Goal: Check status: Check status

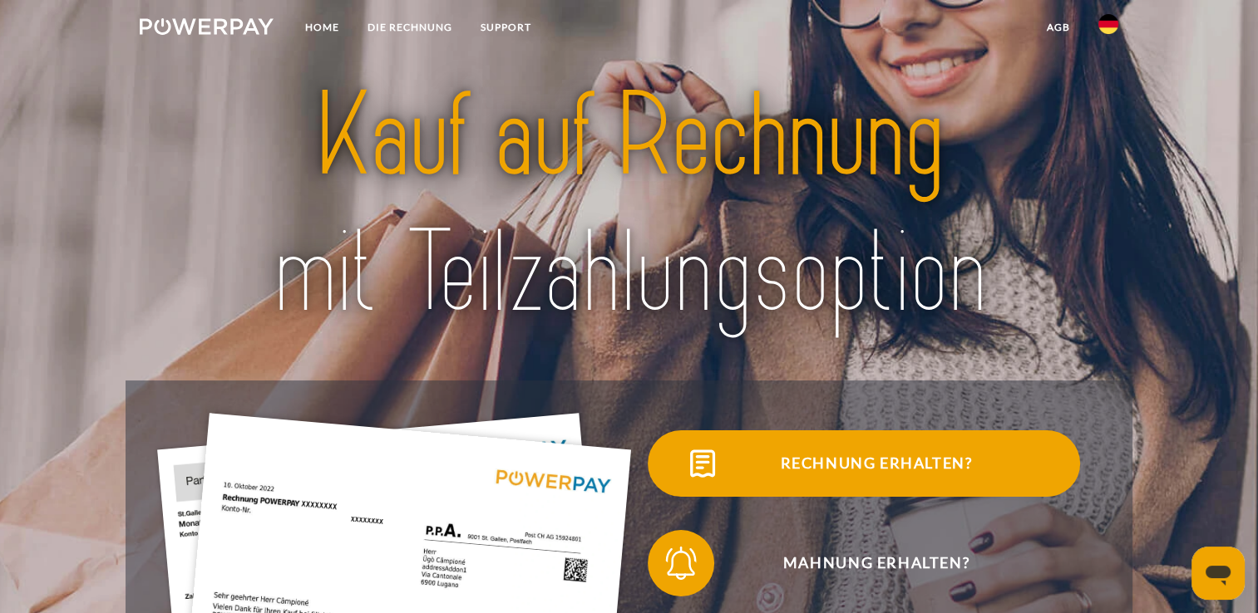
click at [851, 477] on span "Rechnung erhalten?" at bounding box center [876, 464] width 407 height 67
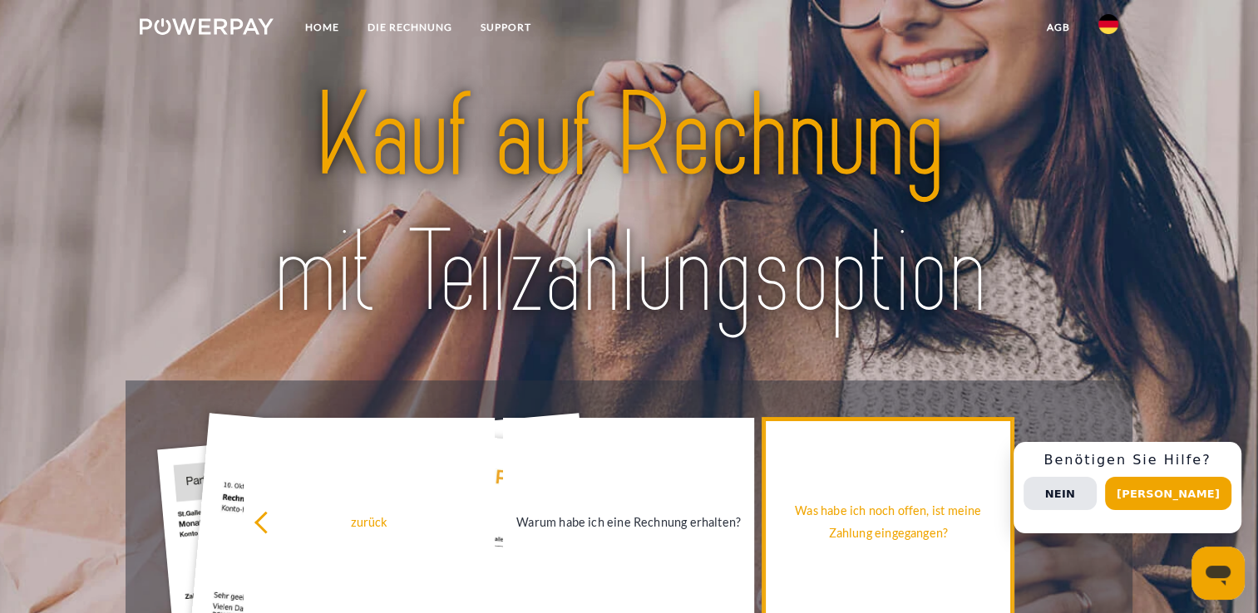
click at [896, 521] on div "Was habe ich noch offen, ist meine Zahlung eingegangen?" at bounding box center [887, 522] width 231 height 45
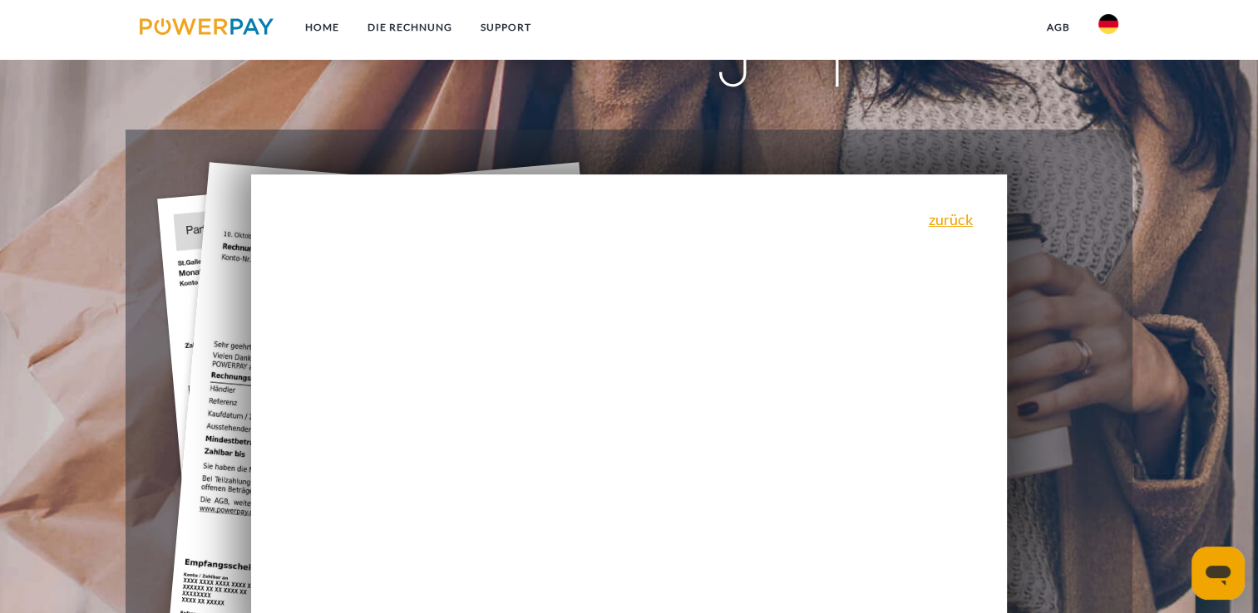
scroll to position [249, 0]
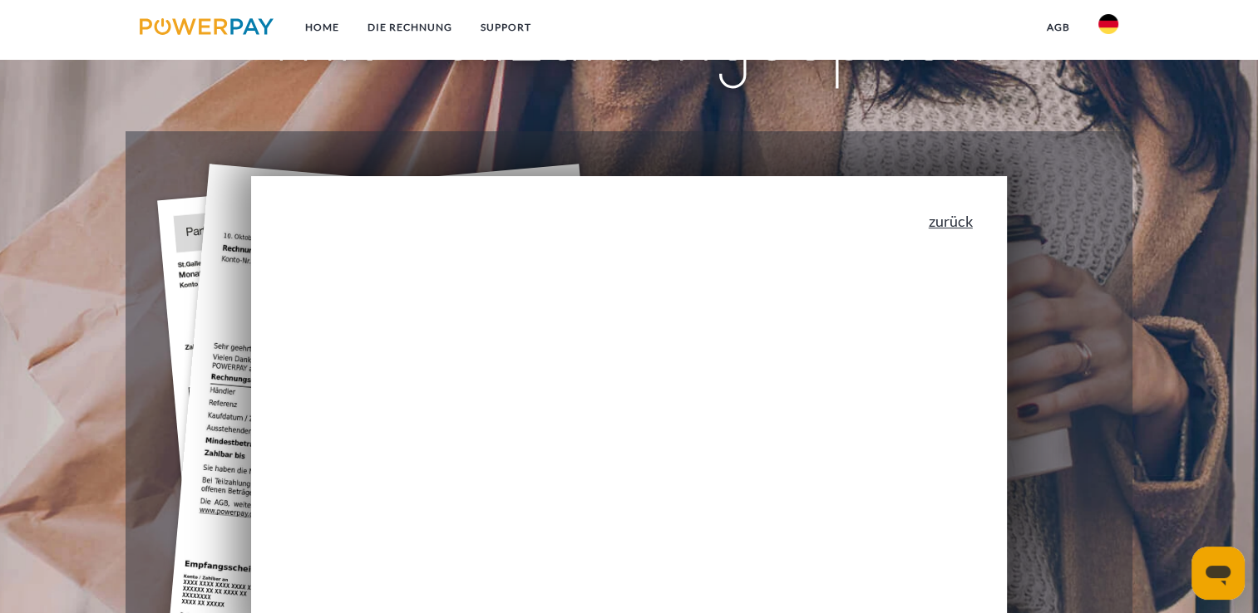
click at [969, 224] on link "zurück" at bounding box center [951, 221] width 44 height 15
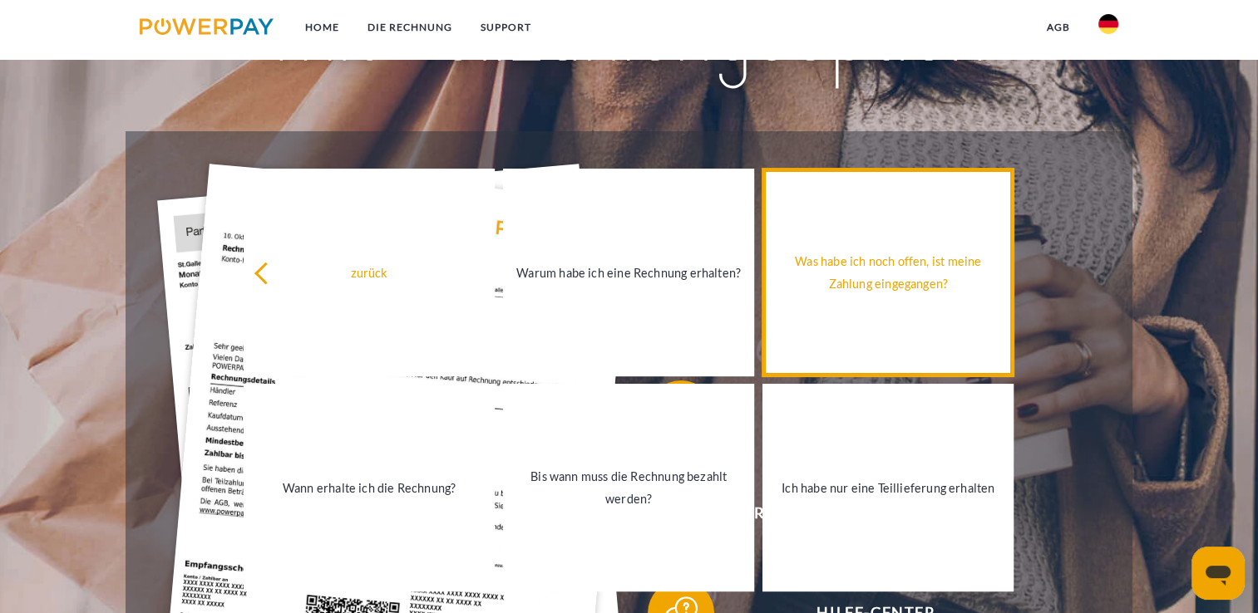
click at [863, 350] on link "Was habe ich noch offen, ist meine Zahlung eingegangen?" at bounding box center [887, 273] width 251 height 208
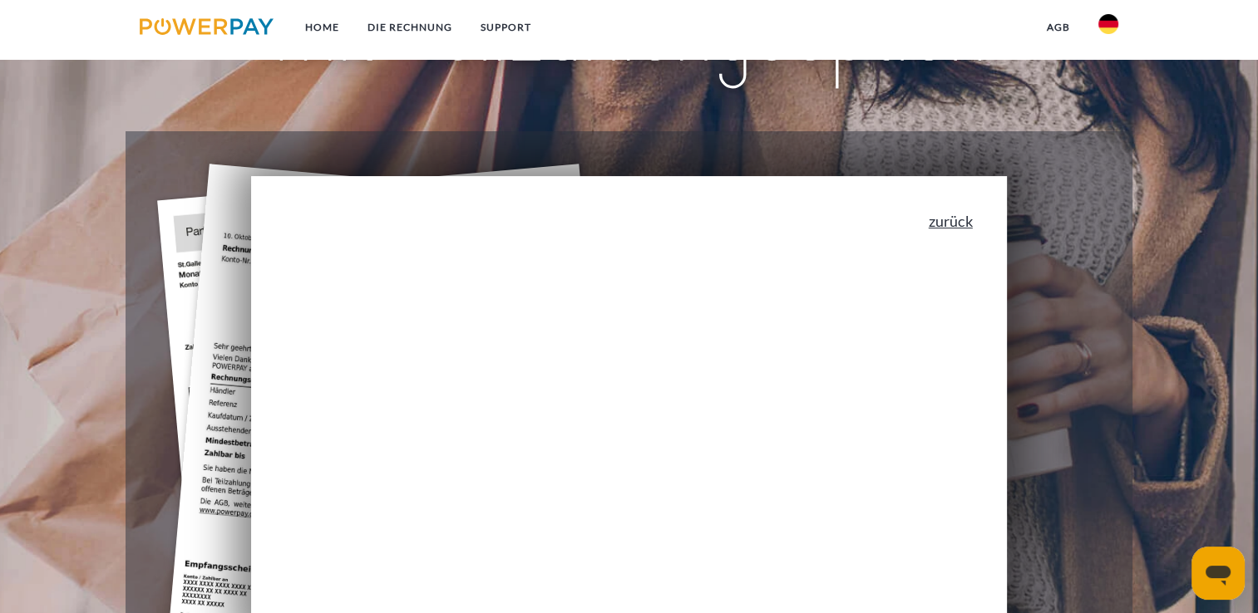
click at [972, 228] on link "zurück" at bounding box center [951, 221] width 44 height 15
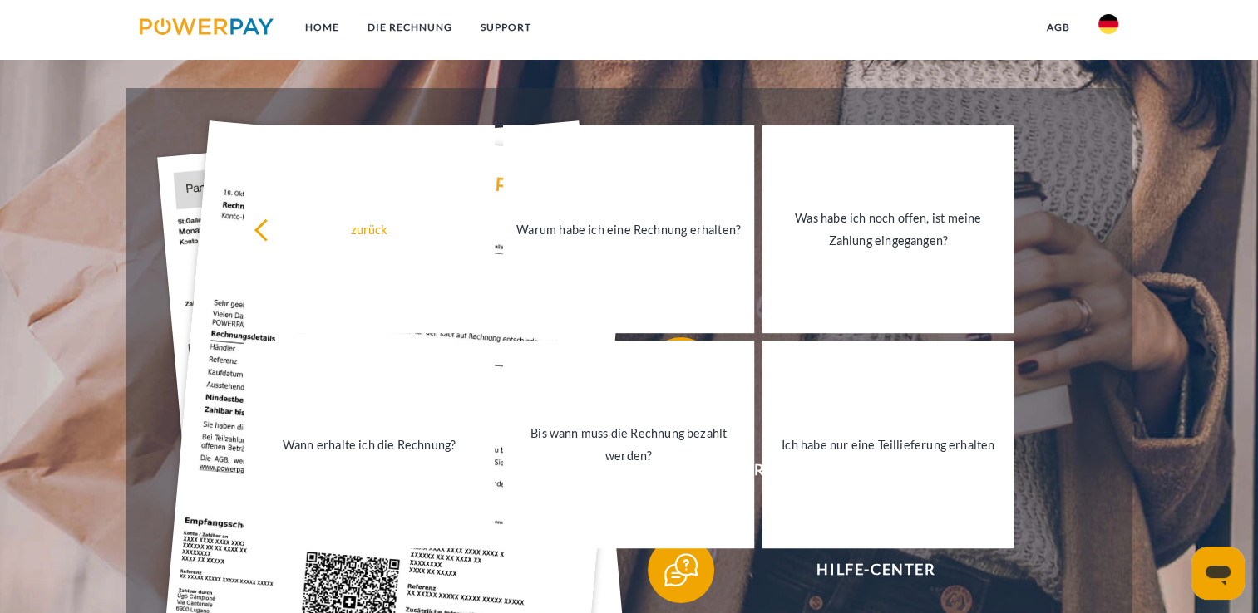
scroll to position [166, 0]
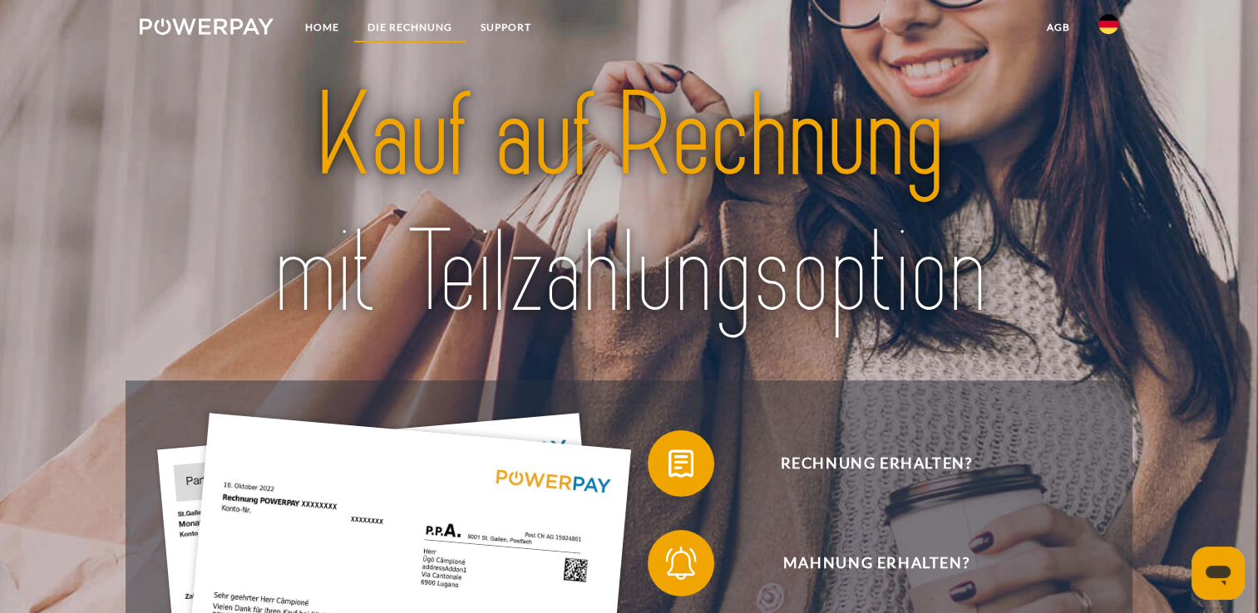
click at [397, 28] on link "DIE RECHNUNG" at bounding box center [409, 27] width 113 height 30
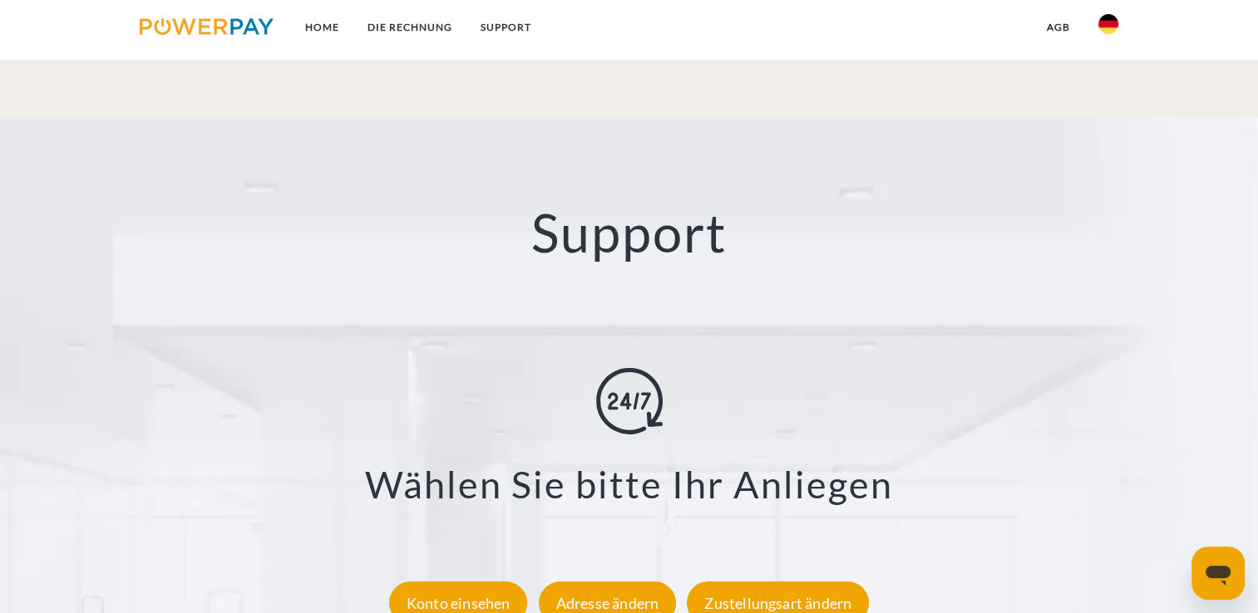
scroll to position [2992, 0]
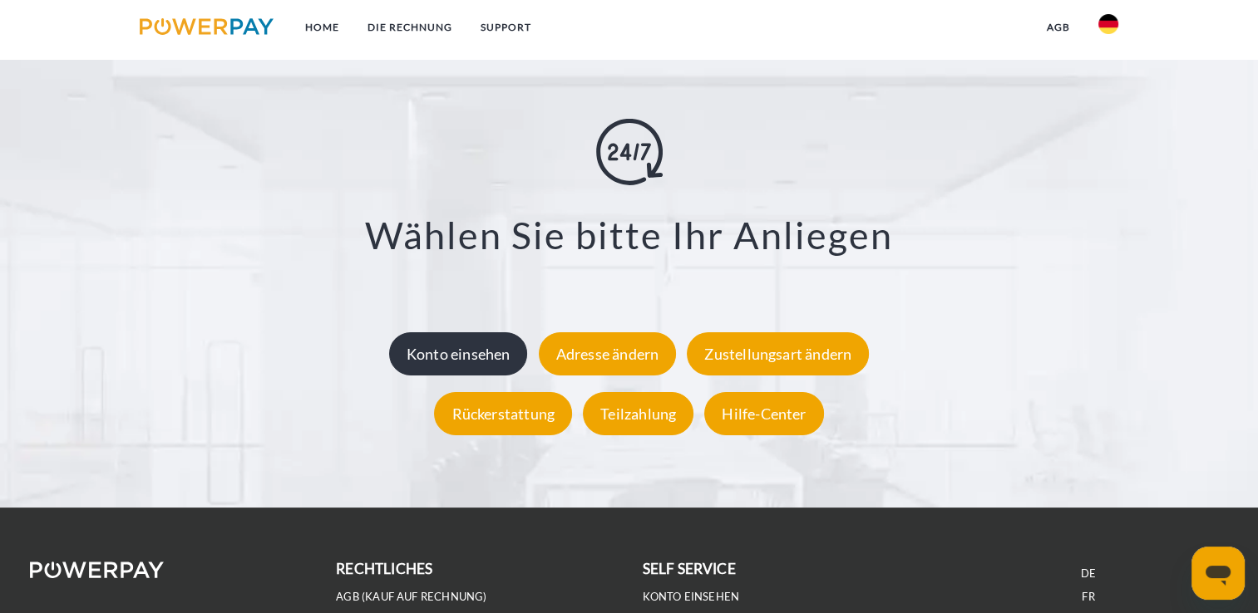
click at [474, 360] on div "Konto einsehen" at bounding box center [458, 354] width 139 height 43
